Goal: Navigation & Orientation: Find specific page/section

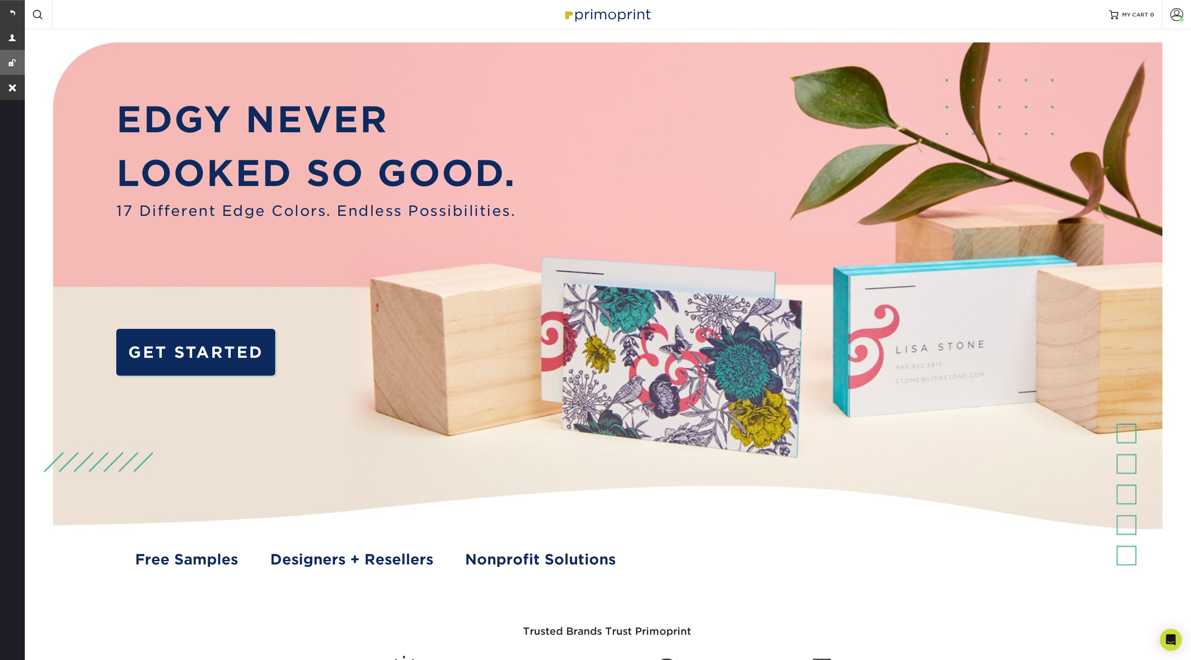
click at [11, 62] on link at bounding box center [12, 62] width 25 height 25
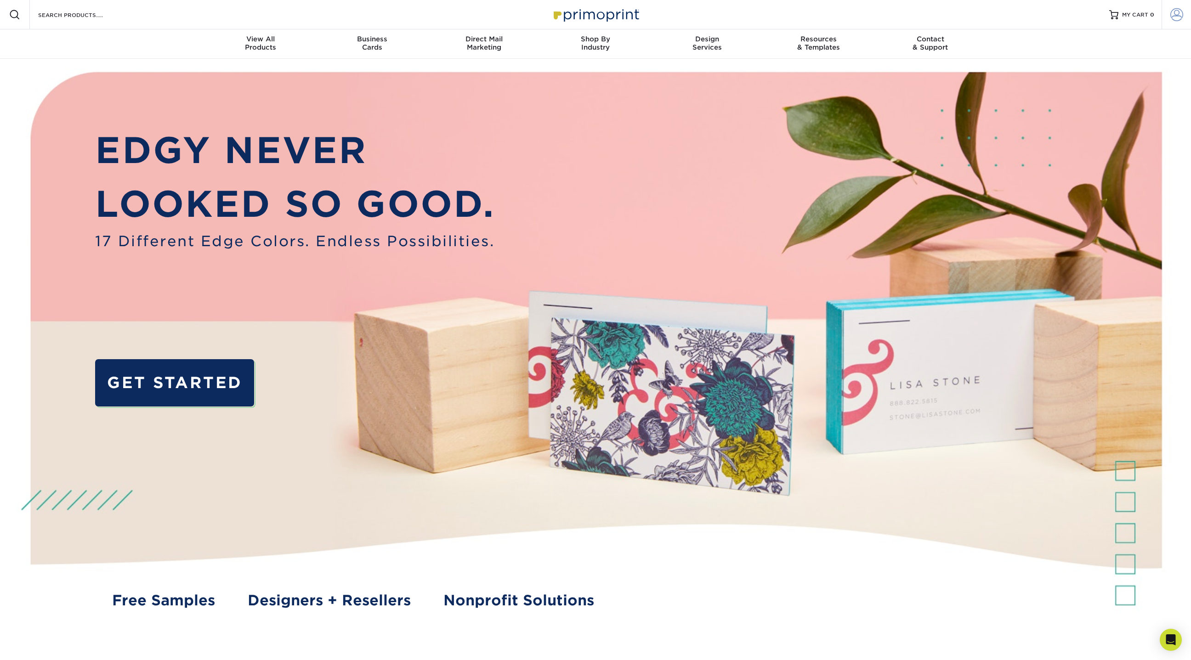
type input "orders@primoprint.com"
click at [1180, 11] on span at bounding box center [1176, 14] width 13 height 13
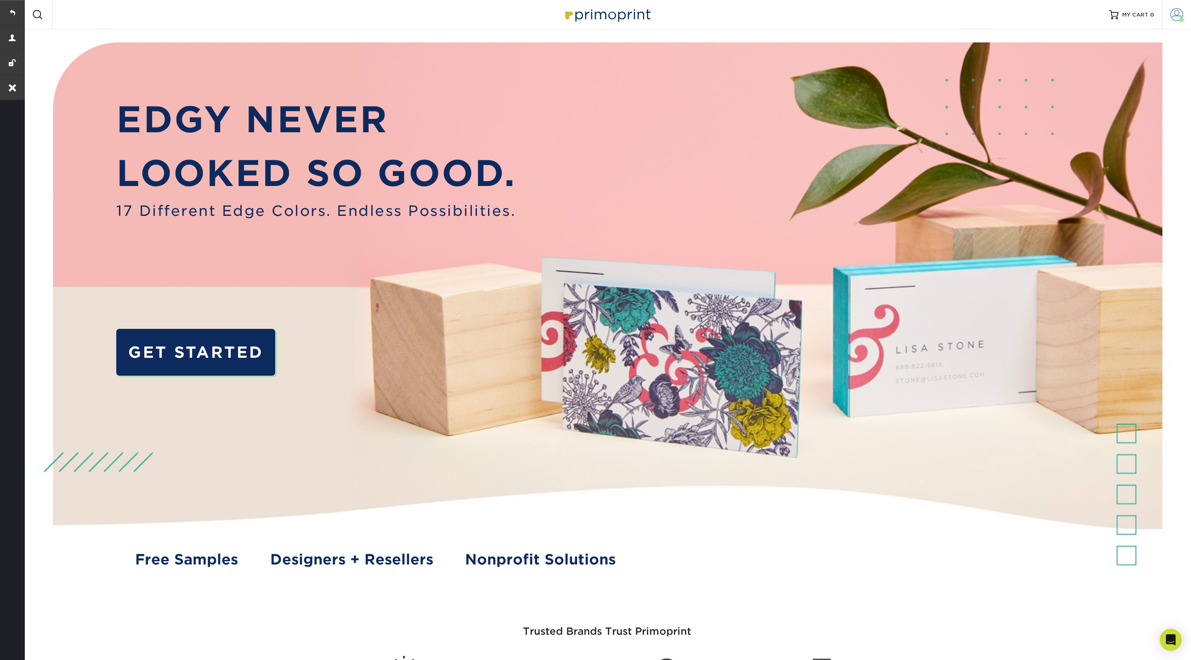
click at [1180, 17] on span at bounding box center [1176, 14] width 13 height 13
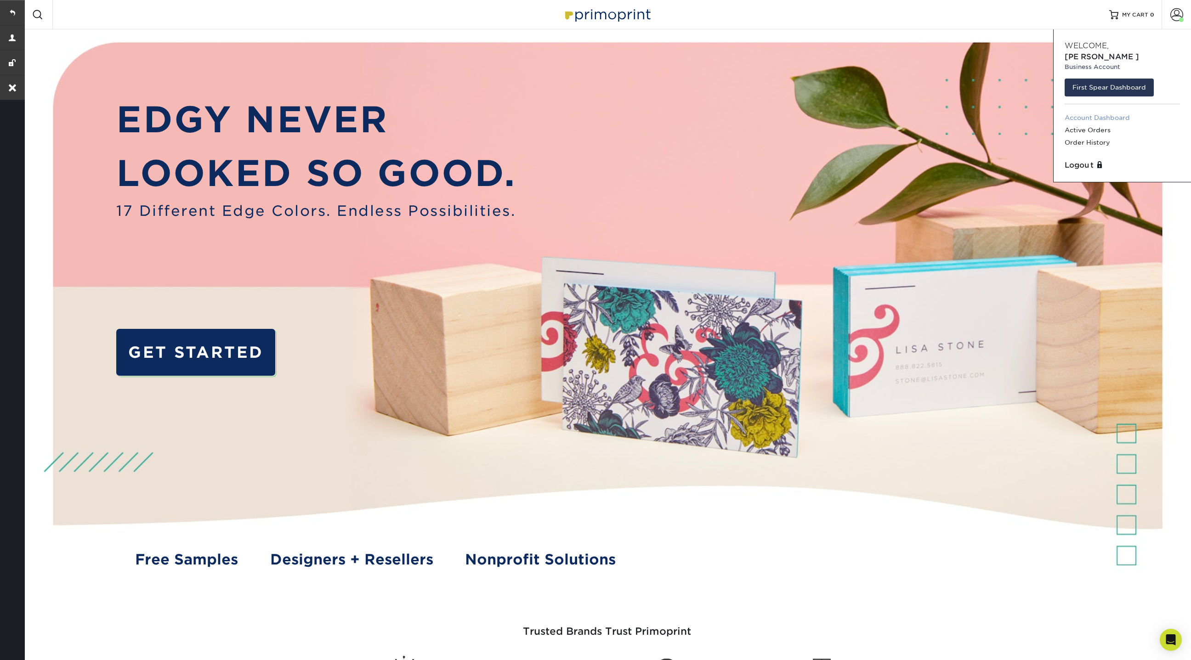
click at [1079, 112] on link "Account Dashboard" at bounding box center [1122, 118] width 115 height 12
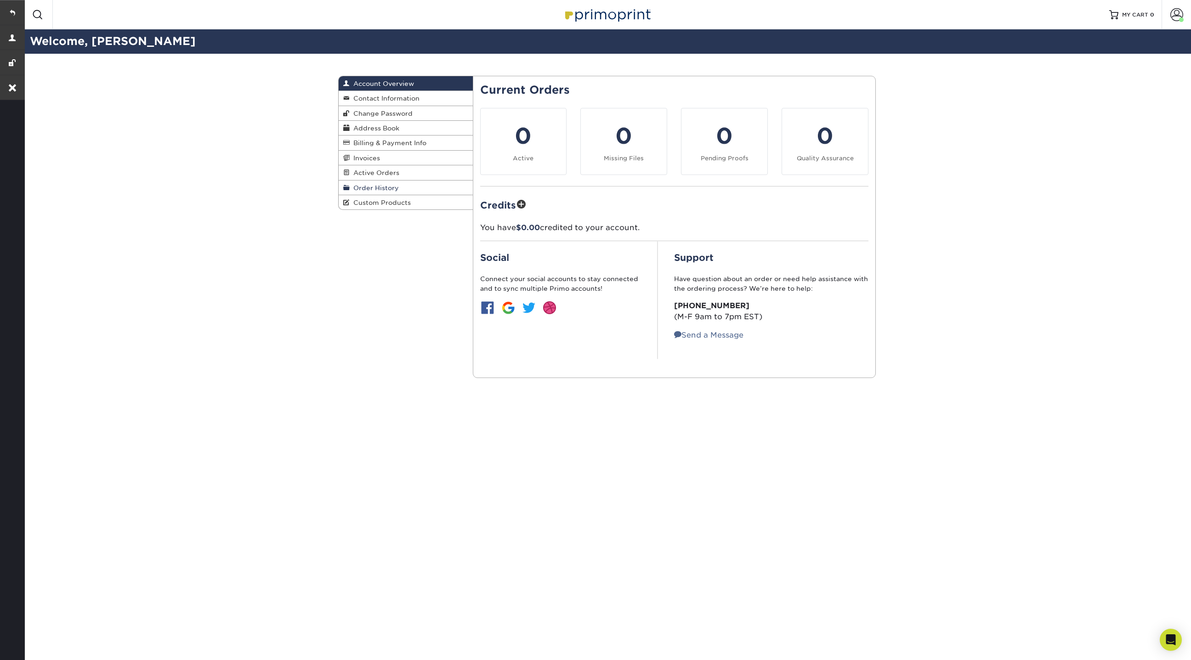
click at [372, 184] on span "Order History" at bounding box center [374, 187] width 49 height 7
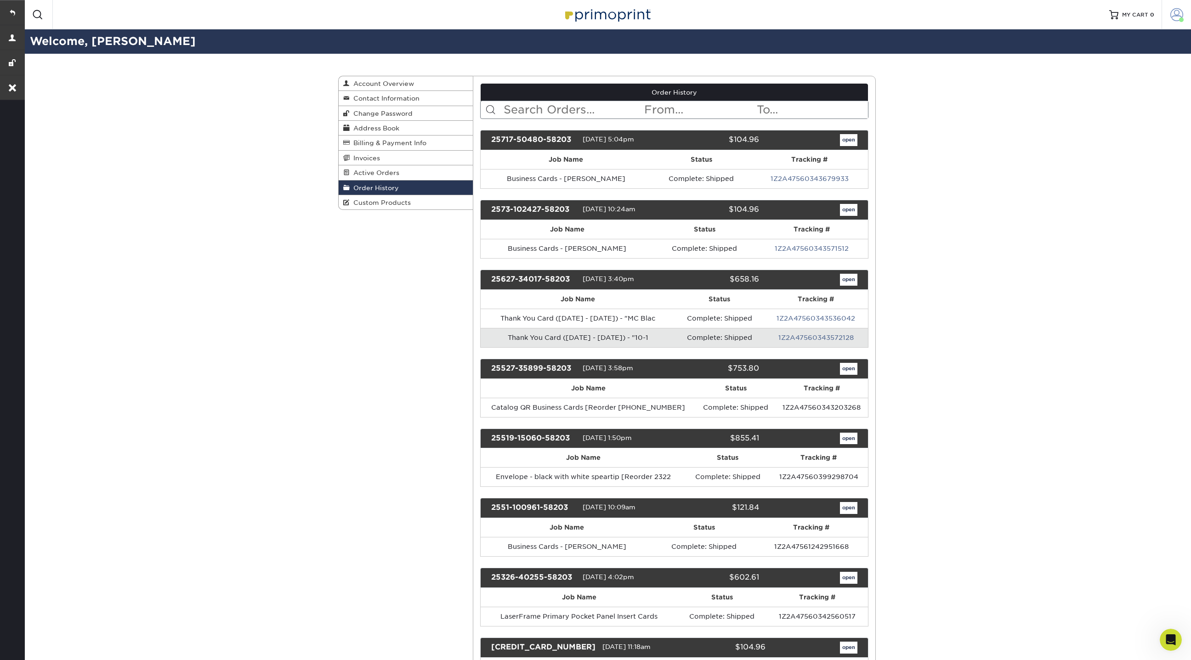
click at [1181, 15] on span at bounding box center [1176, 14] width 13 height 13
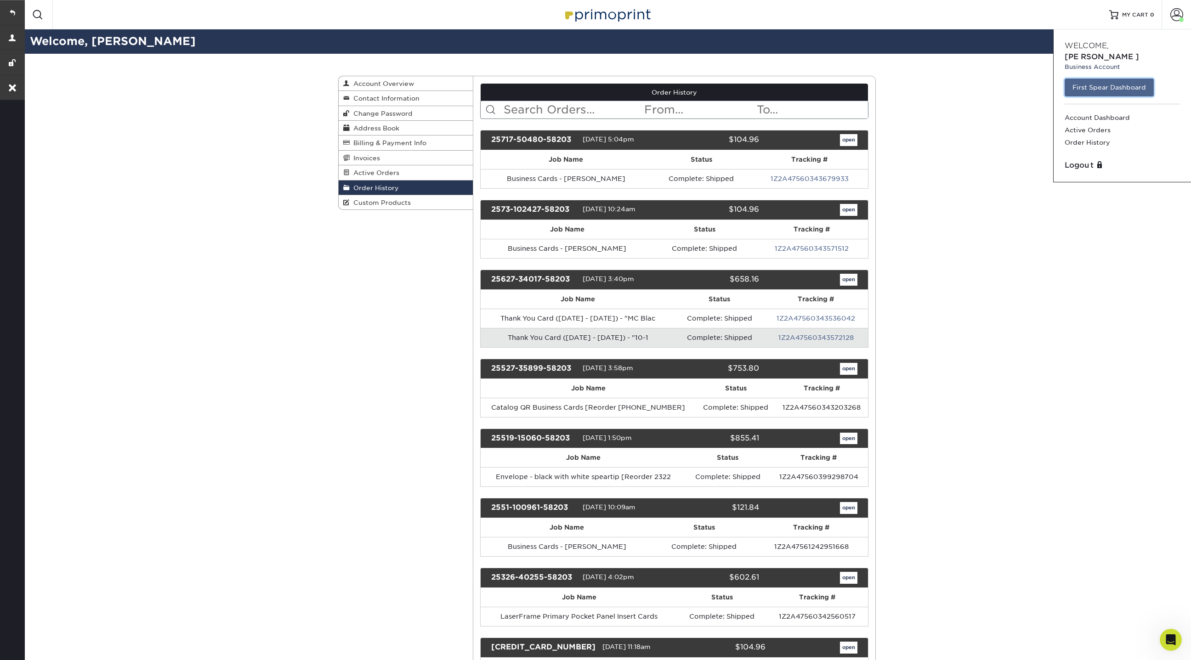
click at [1094, 79] on link "First Spear Dashboard" at bounding box center [1109, 87] width 89 height 17
